Goal: Task Accomplishment & Management: Complete application form

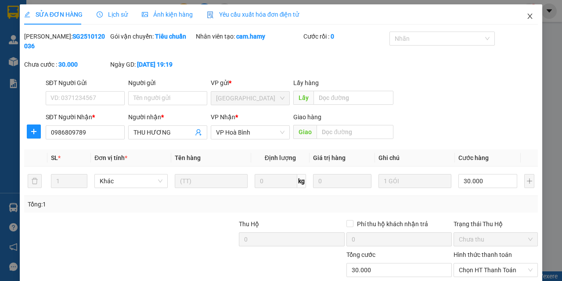
click at [526, 20] on icon "close" at bounding box center [529, 16] width 7 height 7
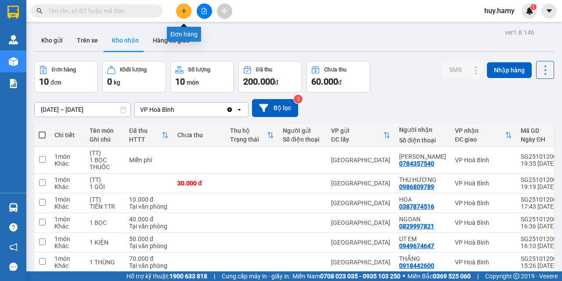
click at [179, 8] on button at bounding box center [183, 11] width 15 height 15
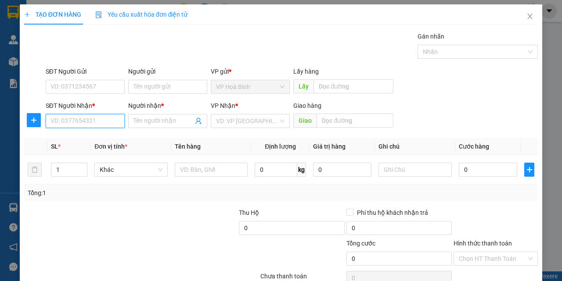
click at [88, 124] on input "SĐT Người Nhận *" at bounding box center [85, 121] width 79 height 14
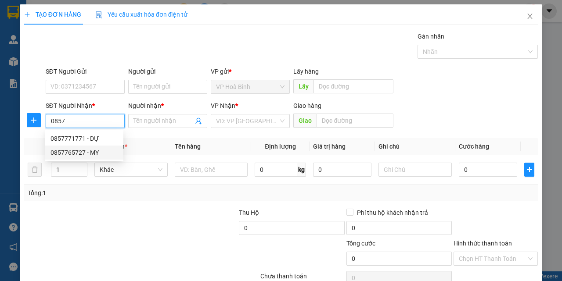
click at [96, 148] on div "0857765727 - MY" at bounding box center [84, 153] width 68 height 10
type input "0857765727"
type input "MY"
type input "70.000"
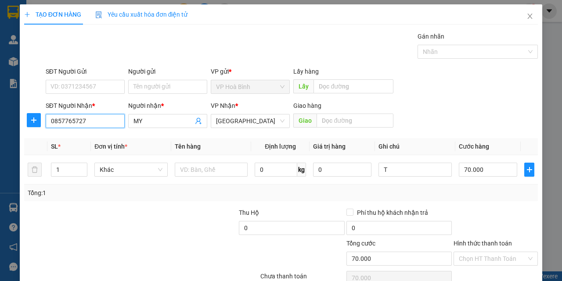
scroll to position [43, 0]
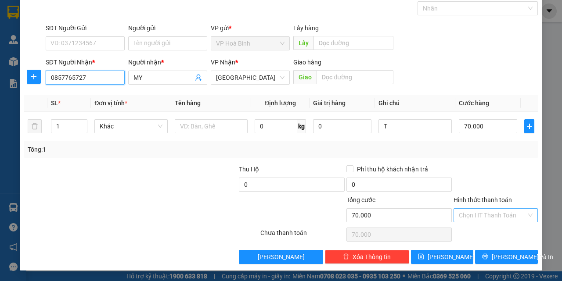
type input "0857765727"
click at [487, 217] on input "Hình thức thanh toán" at bounding box center [493, 215] width 68 height 13
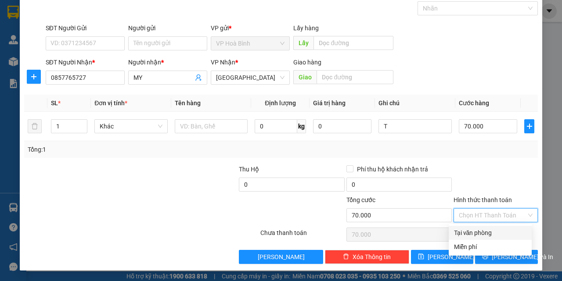
click at [474, 236] on div "Tại văn phòng" at bounding box center [490, 233] width 72 height 10
type input "0"
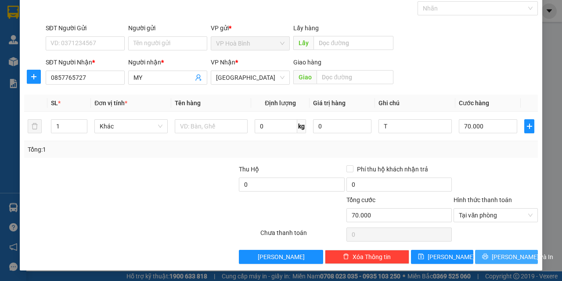
click at [488, 258] on icon "printer" at bounding box center [486, 257] width 6 height 6
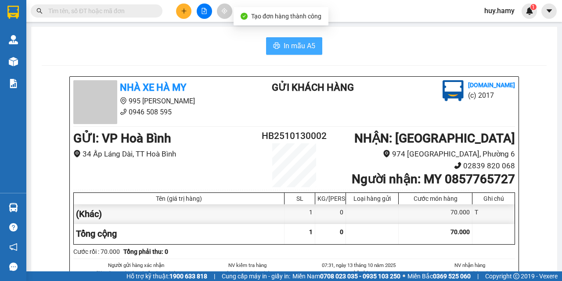
click at [302, 48] on span "In mẫu A5" at bounding box center [300, 45] width 32 height 11
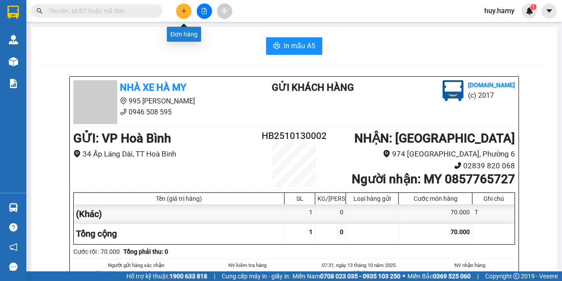
click at [182, 11] on icon "plus" at bounding box center [184, 11] width 6 height 6
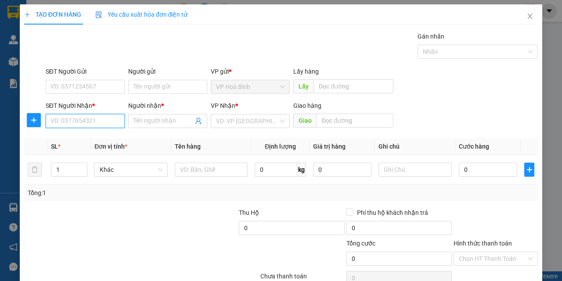
click at [86, 115] on input "SĐT Người Nhận *" at bounding box center [85, 121] width 79 height 14
click at [77, 137] on div "0941092759 - ANH" at bounding box center [84, 139] width 68 height 10
type input "0941092759"
type input "ANH"
type input "50.000"
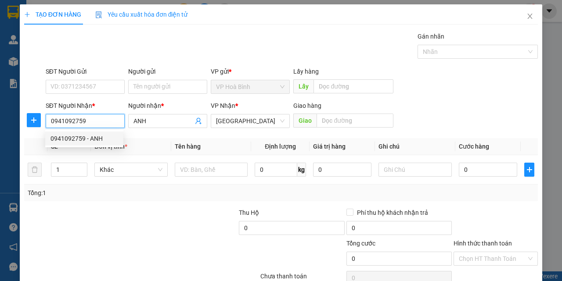
type input "50.000"
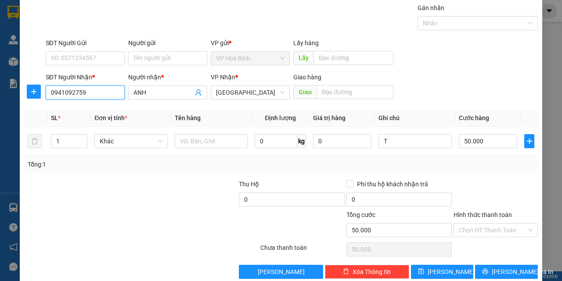
scroll to position [43, 0]
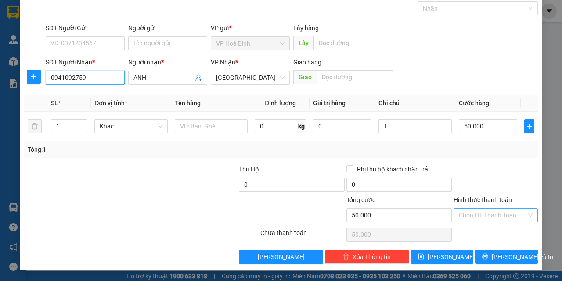
type input "0941092759"
click at [486, 214] on input "Hình thức thanh toán" at bounding box center [493, 215] width 68 height 13
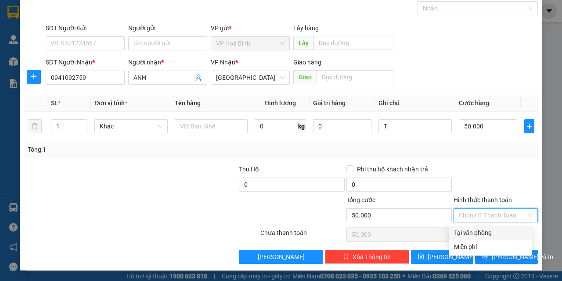
click at [489, 229] on div "Tại văn phòng" at bounding box center [490, 233] width 72 height 10
type input "0"
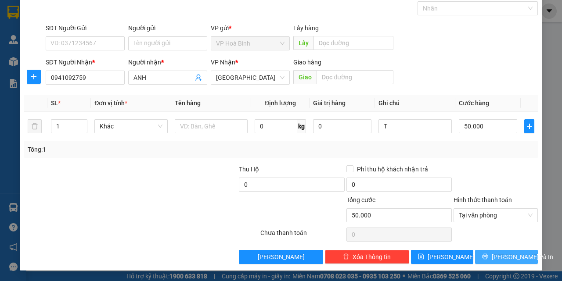
click at [495, 254] on span "[PERSON_NAME] và In" at bounding box center [522, 257] width 61 height 10
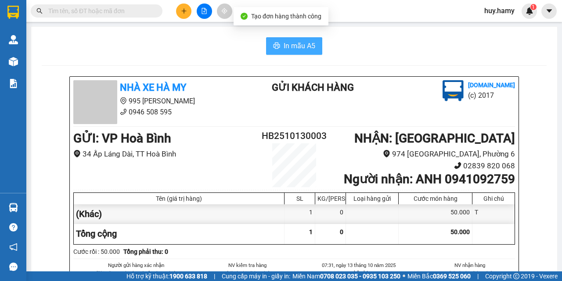
click at [294, 48] on span "In mẫu A5" at bounding box center [300, 45] width 32 height 11
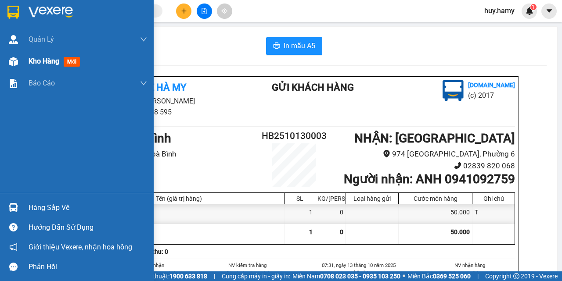
click at [25, 64] on div "Kho hàng mới" at bounding box center [77, 61] width 154 height 22
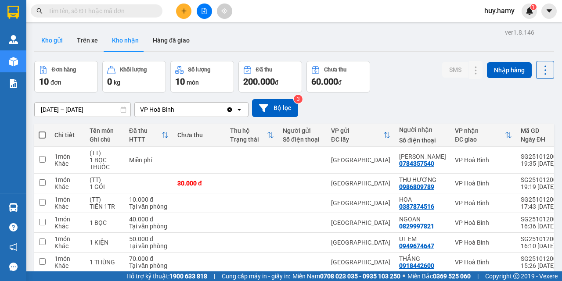
click at [58, 41] on button "Kho gửi" at bounding box center [52, 40] width 36 height 21
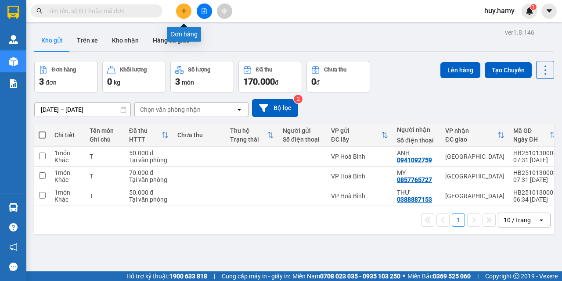
click at [182, 6] on button at bounding box center [183, 11] width 15 height 15
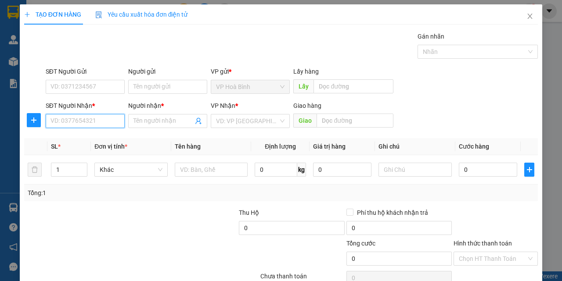
click at [77, 118] on input "SĐT Người Nhận *" at bounding box center [85, 121] width 79 height 14
type input "0949845411"
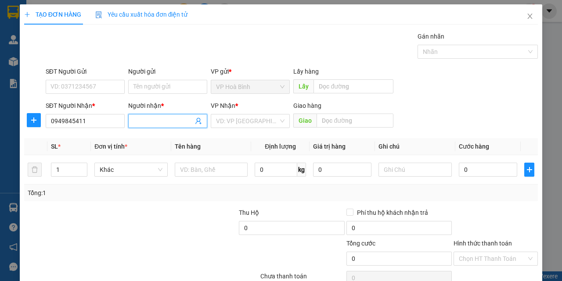
click at [155, 123] on input "Người nhận *" at bounding box center [163, 121] width 60 height 10
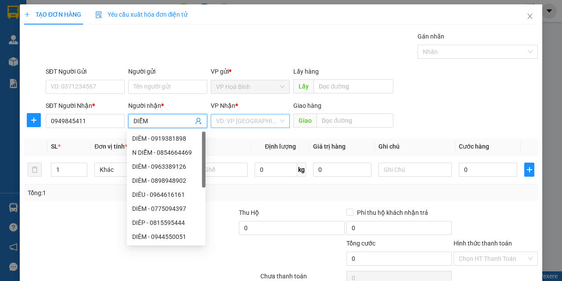
type input "DIỄM"
click at [241, 125] on input "search" at bounding box center [247, 121] width 62 height 13
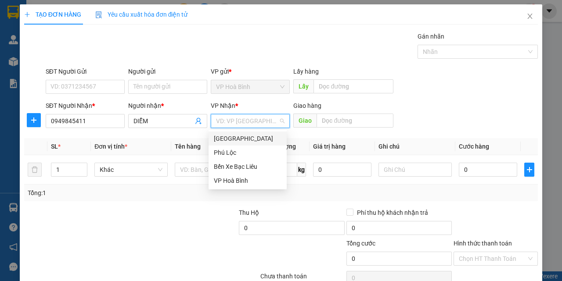
click at [237, 133] on div "[GEOGRAPHIC_DATA]" at bounding box center [248, 139] width 78 height 14
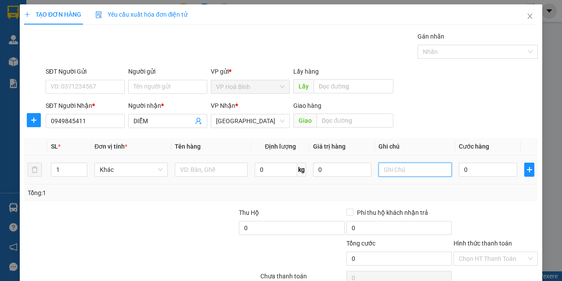
click at [409, 170] on input "text" at bounding box center [414, 170] width 73 height 14
type input "T GIAO"
click at [470, 176] on input "0" at bounding box center [488, 170] width 58 height 14
type input "5"
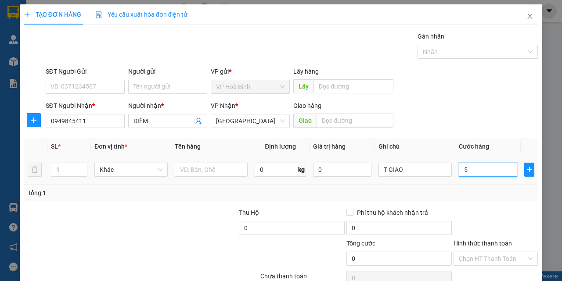
type input "5"
type input "50"
type input "500"
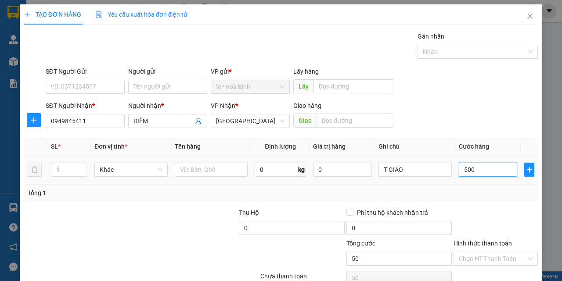
type input "500"
type input "5.000"
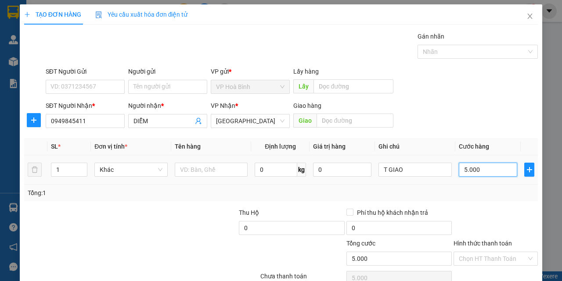
type input "50.000"
click at [466, 252] on input "Hình thức thanh toán" at bounding box center [493, 258] width 68 height 13
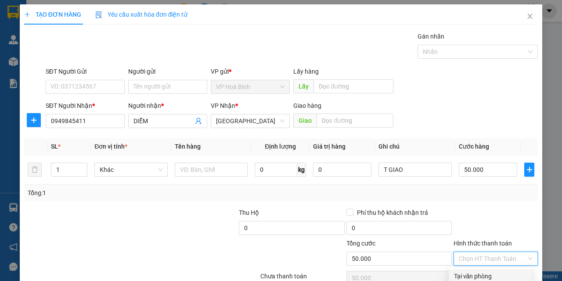
click at [469, 272] on div "Tại văn phòng" at bounding box center [490, 277] width 72 height 10
type input "0"
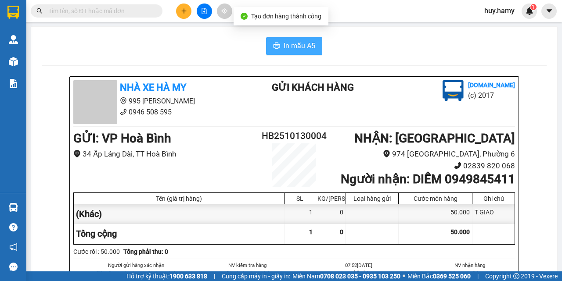
click at [291, 53] on button "In mẫu A5" at bounding box center [294, 46] width 56 height 18
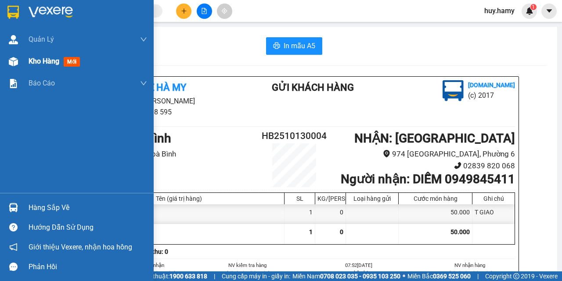
click at [37, 61] on span "Kho hàng" at bounding box center [44, 61] width 31 height 8
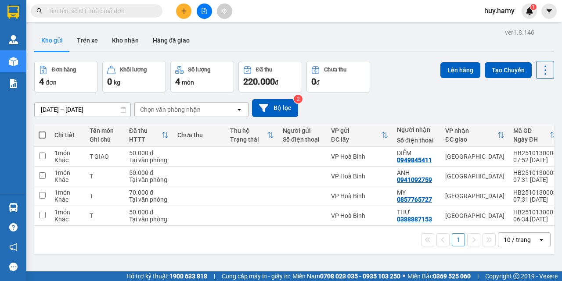
click at [43, 131] on label at bounding box center [42, 135] width 7 height 9
click at [42, 131] on input "checkbox" at bounding box center [42, 131] width 0 height 0
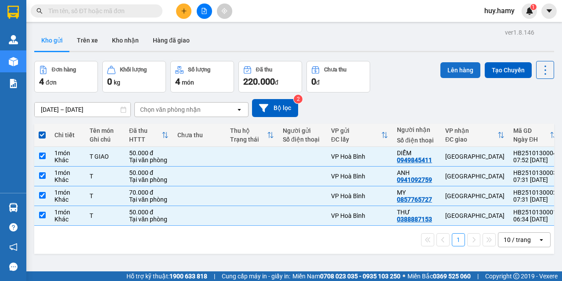
click at [450, 72] on button "Lên hàng" at bounding box center [460, 70] width 40 height 16
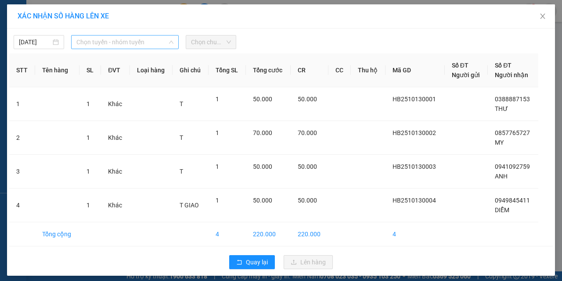
click at [93, 39] on span "Chọn tuyến - nhóm tuyến" at bounding box center [124, 42] width 97 height 13
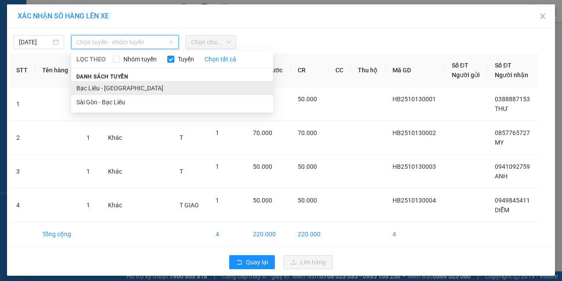
click at [105, 88] on li "Bạc Liêu - [GEOGRAPHIC_DATA]" at bounding box center [172, 88] width 202 height 14
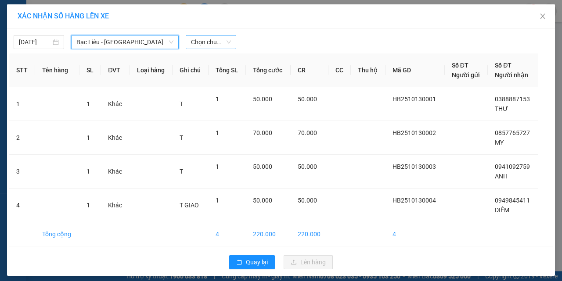
click at [205, 40] on span "Chọn chuyến" at bounding box center [211, 42] width 40 height 13
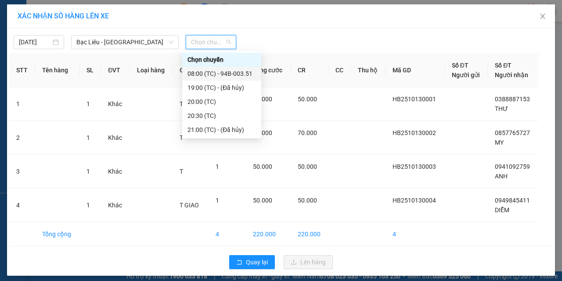
click at [210, 73] on div "08:00 (TC) - 94B-003.51" at bounding box center [221, 74] width 68 height 10
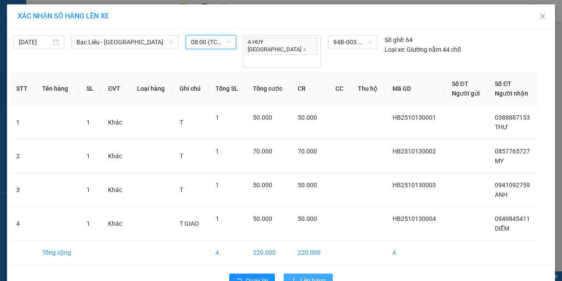
click at [317, 276] on span "Lên hàng" at bounding box center [312, 281] width 25 height 10
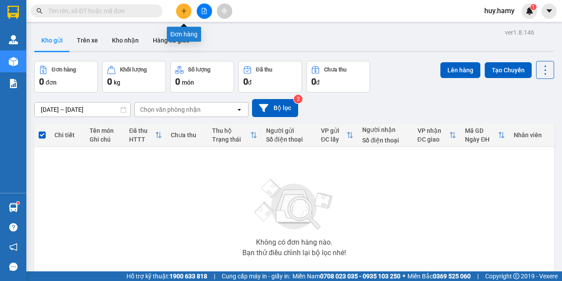
click at [179, 5] on button at bounding box center [183, 11] width 15 height 15
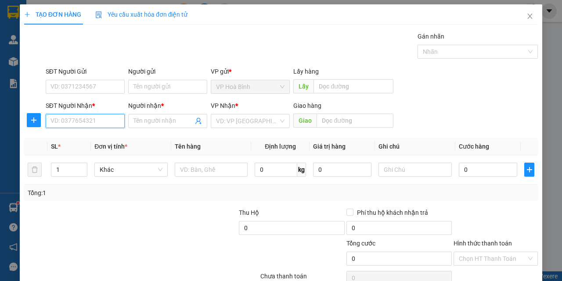
click at [75, 127] on input "SĐT Người Nhận *" at bounding box center [85, 121] width 79 height 14
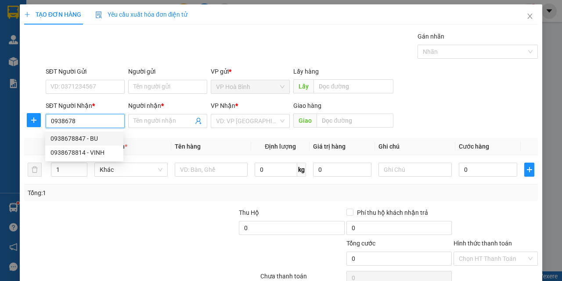
click at [73, 139] on div "0938678847 - BU" at bounding box center [84, 139] width 68 height 10
type input "0938678847"
type input "BU"
type input "50.000"
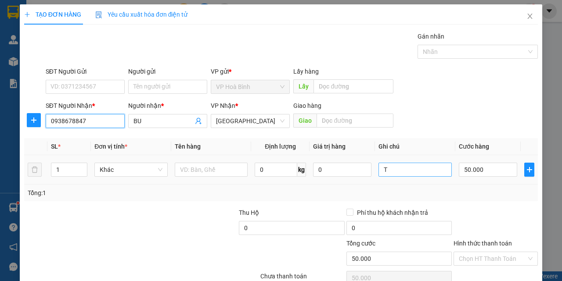
type input "0938678847"
click at [410, 168] on input "T" at bounding box center [414, 170] width 73 height 14
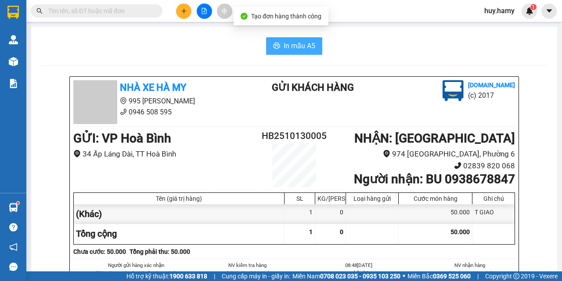
click at [287, 43] on span "In mẫu A5" at bounding box center [300, 45] width 32 height 11
